Goal: Information Seeking & Learning: Understand process/instructions

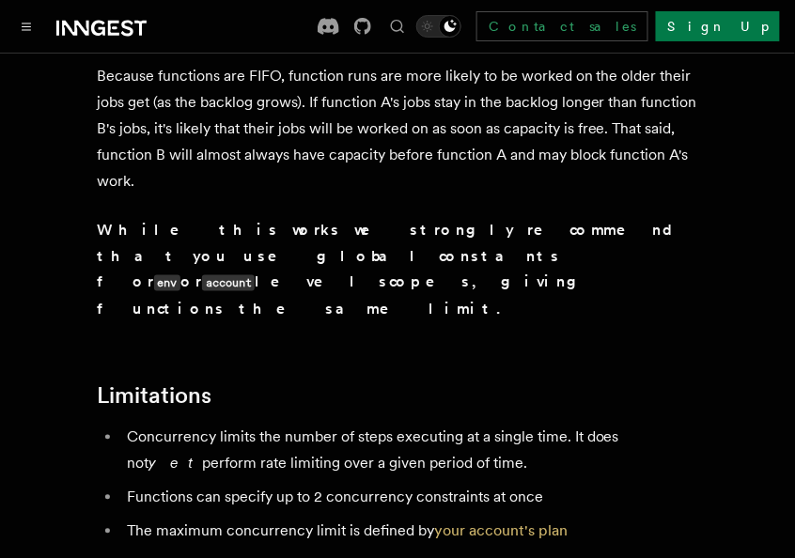
scroll to position [6301, 0]
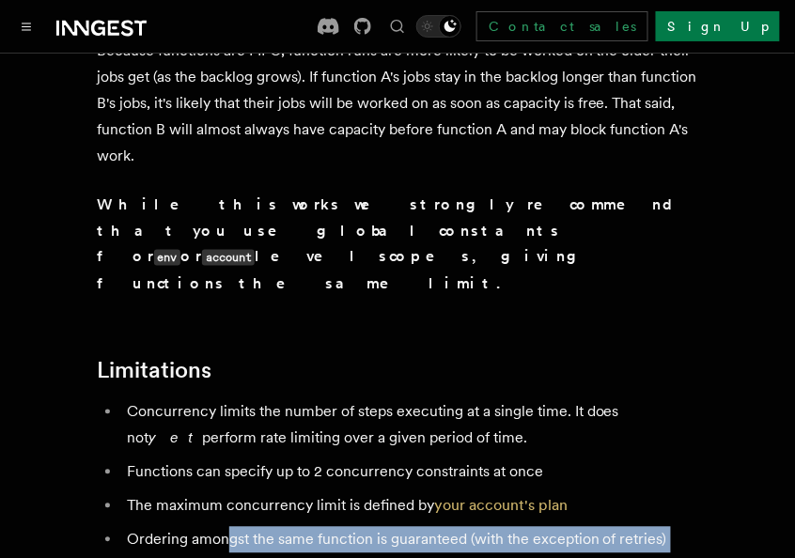
drag, startPoint x: 226, startPoint y: 270, endPoint x: 371, endPoint y: 326, distance: 155.3
click at [371, 399] on ul "Concurrency limits the number of steps executing at a single time. It does not …" at bounding box center [397, 506] width 601 height 214
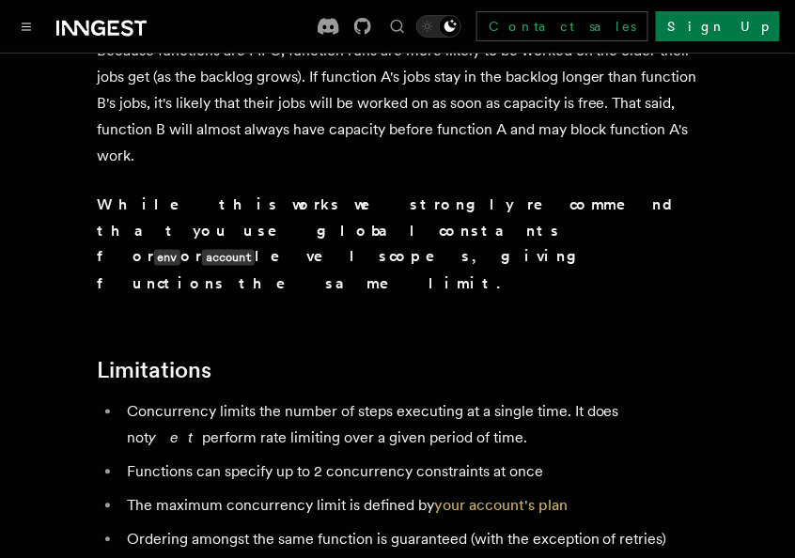
drag, startPoint x: 331, startPoint y: 303, endPoint x: 471, endPoint y: 318, distance: 140.7
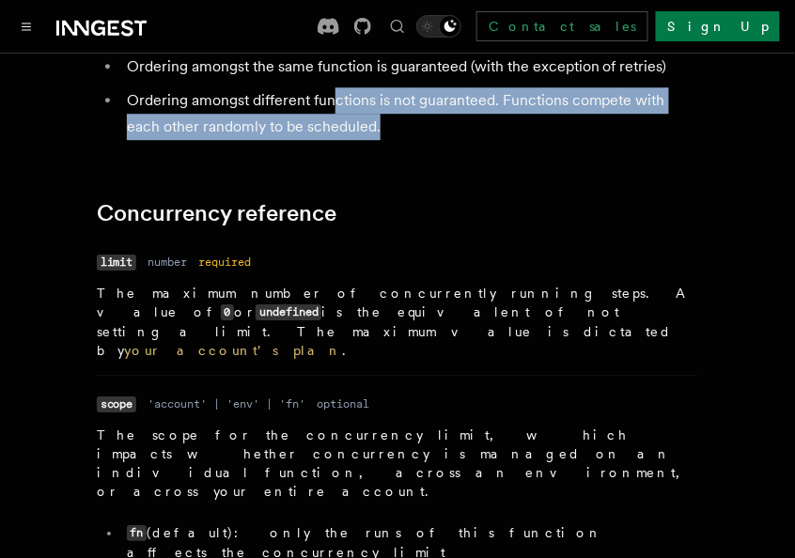
scroll to position [6786, 0]
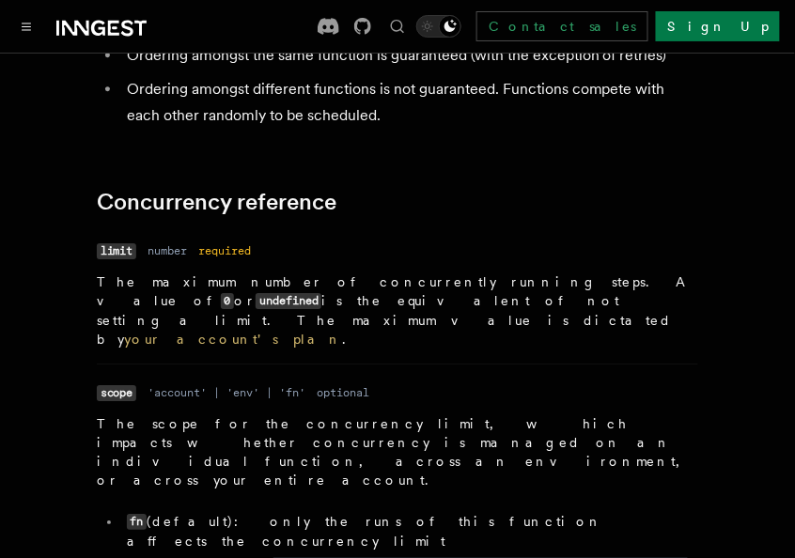
drag, startPoint x: 200, startPoint y: 198, endPoint x: 287, endPoint y: 217, distance: 88.5
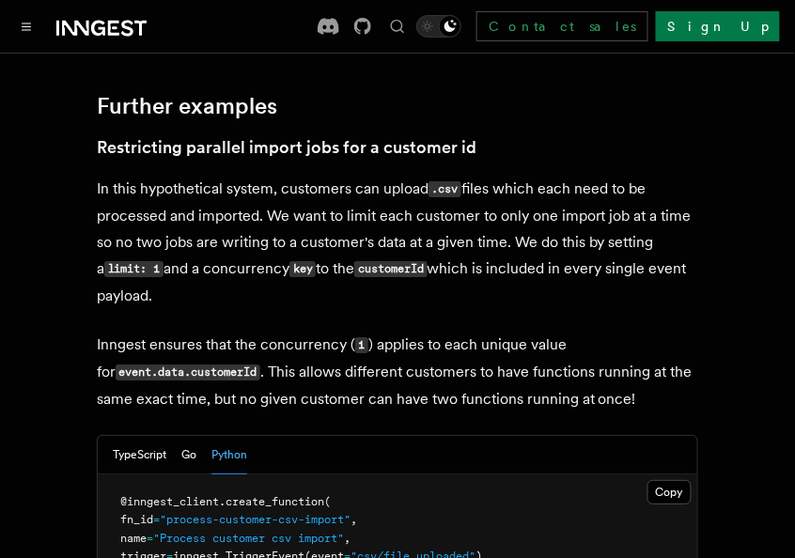
scroll to position [8088, 0]
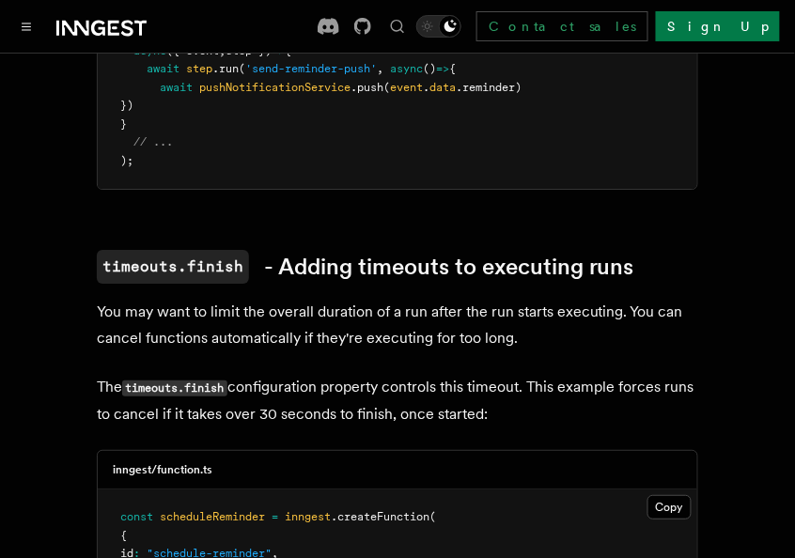
scroll to position [999, 0]
